Goal: Task Accomplishment & Management: Manage account settings

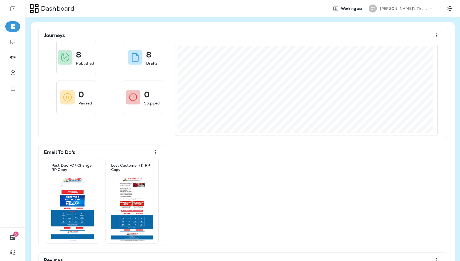
click at [388, 6] on div "Chabill's Tire & Auto" at bounding box center [404, 9] width 48 height 8
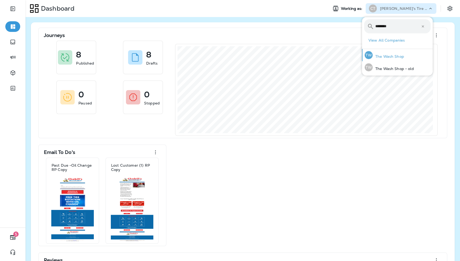
type input "********"
click at [382, 56] on p "The Wash Shop" at bounding box center [387, 56] width 31 height 4
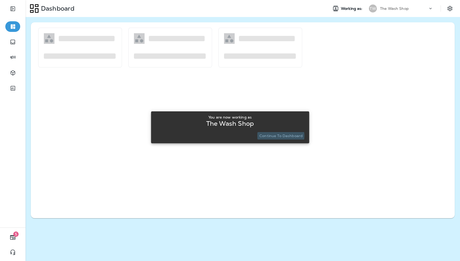
click at [277, 136] on p "Continue to Dashboard" at bounding box center [280, 136] width 43 height 4
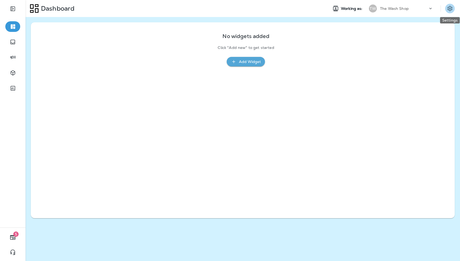
click at [451, 7] on icon "Settings" at bounding box center [449, 8] width 6 height 6
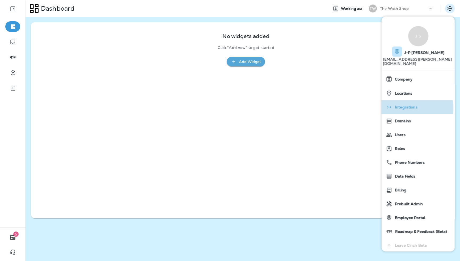
click at [408, 105] on span "Integrations" at bounding box center [404, 107] width 25 height 5
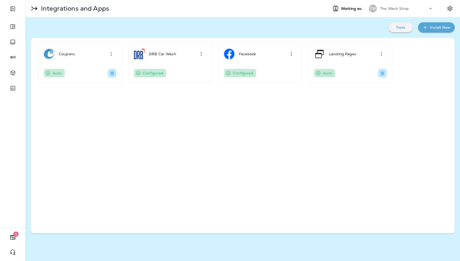
click at [436, 28] on div "Install New" at bounding box center [440, 27] width 20 height 7
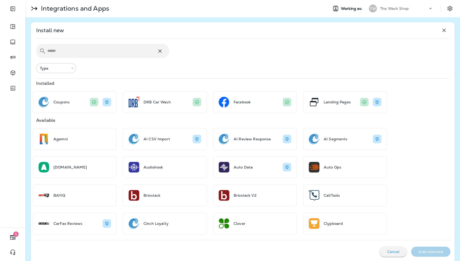
click at [93, 54] on input "text" at bounding box center [101, 51] width 109 height 14
click at [93, 53] on input "text" at bounding box center [101, 51] width 109 height 14
type input "*"
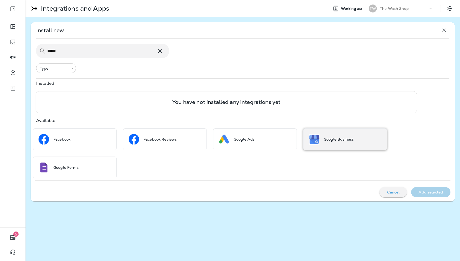
type input "******"
click at [324, 142] on div "Google Business" at bounding box center [338, 139] width 30 height 11
click at [440, 195] on button "Add selected" at bounding box center [430, 192] width 39 height 10
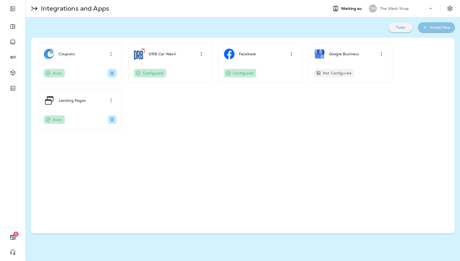
click at [434, 27] on div "Install New" at bounding box center [440, 27] width 20 height 7
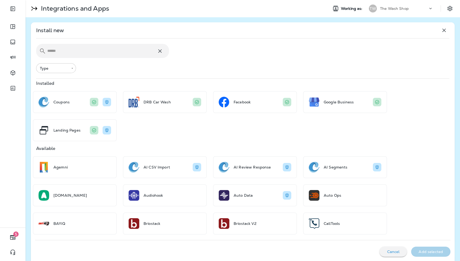
click at [117, 50] on input "text" at bounding box center [101, 51] width 109 height 14
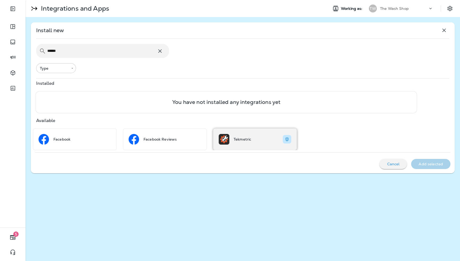
type input "******"
click at [255, 139] on div "Tekmetric" at bounding box center [255, 139] width 84 height 22
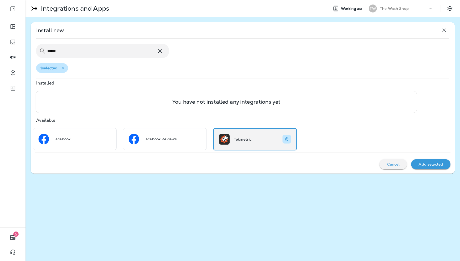
click at [435, 164] on p "Add selected" at bounding box center [430, 164] width 24 height 4
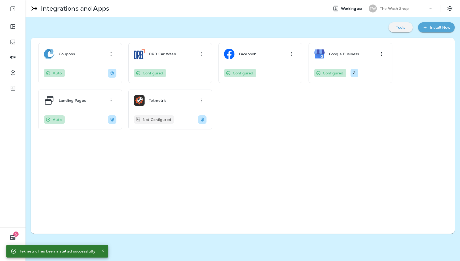
click at [434, 27] on div "Install New" at bounding box center [440, 27] width 20 height 7
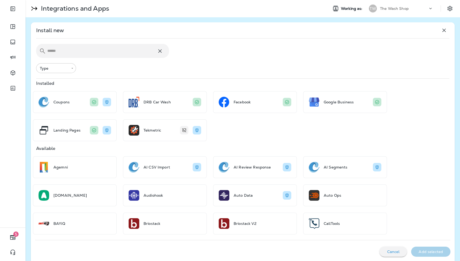
click at [122, 54] on input "text" at bounding box center [101, 51] width 109 height 14
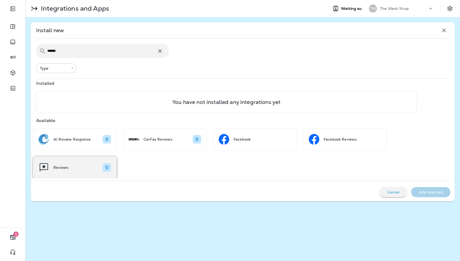
type input "******"
click at [80, 167] on div "Reviews" at bounding box center [75, 167] width 84 height 22
click at [427, 190] on p "Add selected" at bounding box center [430, 192] width 24 height 4
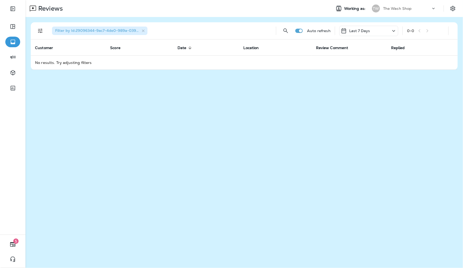
click at [402, 9] on p "The Wash Shop" at bounding box center [397, 8] width 29 height 4
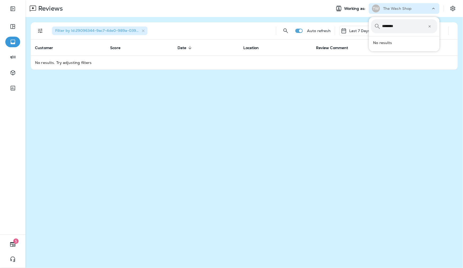
type input "******"
type input "*"
type input "**********"
click at [369, 36] on button "QL Quick Lube Demo" at bounding box center [404, 42] width 71 height 12
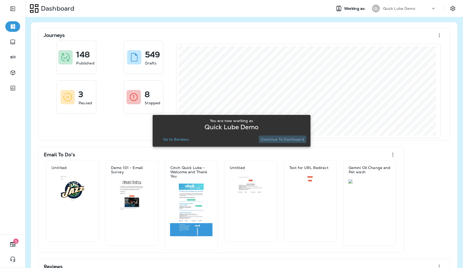
click at [285, 139] on p "Continue to Dashboard" at bounding box center [282, 139] width 43 height 4
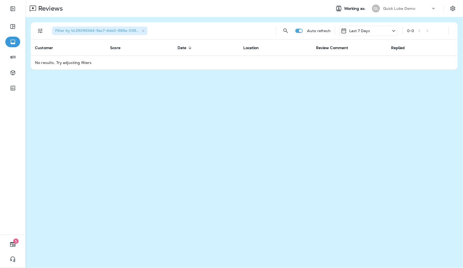
click at [374, 32] on div "Last 7 Days" at bounding box center [369, 31] width 59 height 10
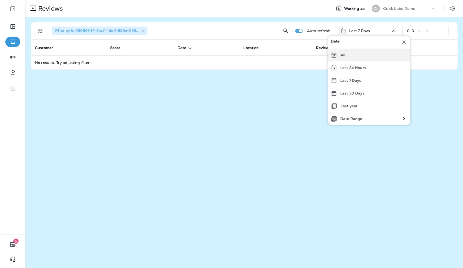
click at [345, 57] on p "All" at bounding box center [343, 55] width 5 height 4
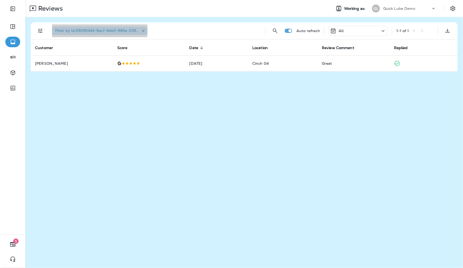
click at [143, 31] on icon "button" at bounding box center [143, 31] width 5 height 5
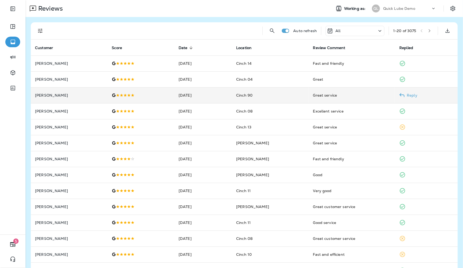
click at [96, 93] on p "Ayden Ferrell" at bounding box center [69, 95] width 68 height 4
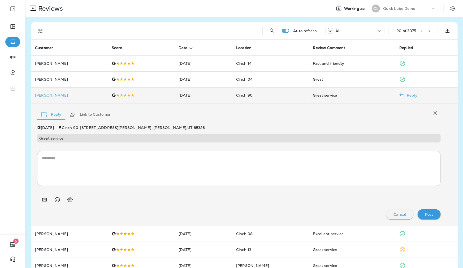
click at [89, 98] on td "Ayden Ferrell" at bounding box center [69, 95] width 77 height 16
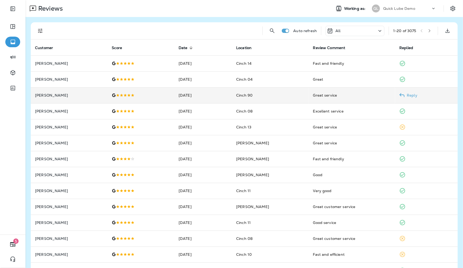
click at [53, 97] on p "Ayden Ferrell" at bounding box center [69, 95] width 68 height 4
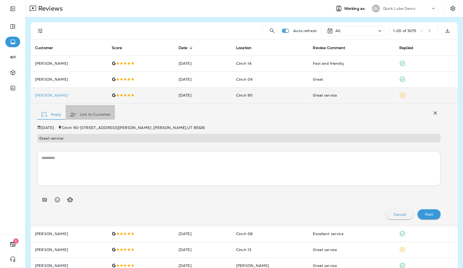
click at [93, 115] on button "Link to Customer" at bounding box center [90, 114] width 49 height 19
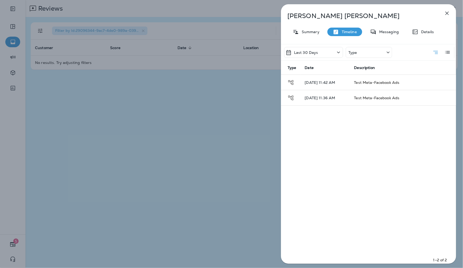
click at [339, 54] on icon at bounding box center [339, 52] width 6 height 7
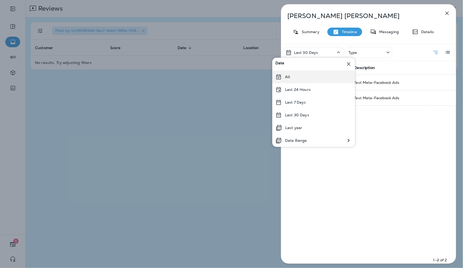
click at [304, 78] on div "All" at bounding box center [313, 76] width 83 height 13
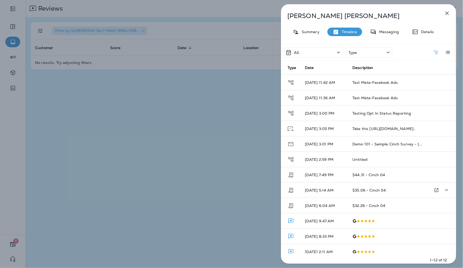
scroll to position [5, 0]
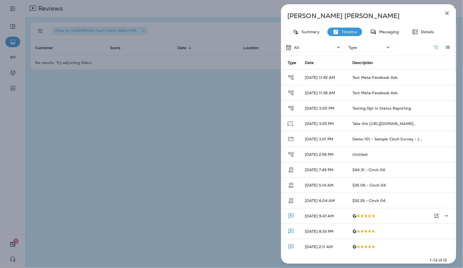
click at [338, 218] on td "[DATE] 9:47 AM" at bounding box center [325, 215] width 48 height 15
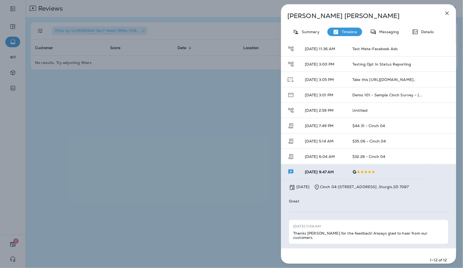
scroll to position [50, 0]
click at [333, 253] on p "[DATE] 8:33 PM" at bounding box center [324, 255] width 39 height 4
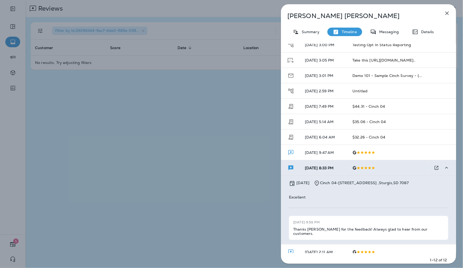
scroll to position [69, 0]
click at [332, 249] on p "[DATE] 2:11 AM" at bounding box center [324, 251] width 39 height 4
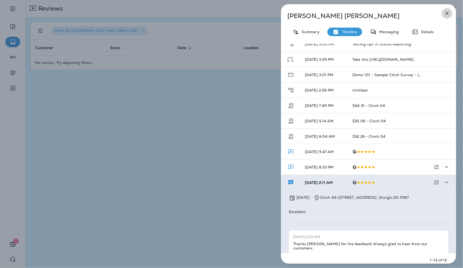
click at [450, 13] on icon "button" at bounding box center [447, 13] width 6 height 6
